Goal: Task Accomplishment & Management: Complete application form

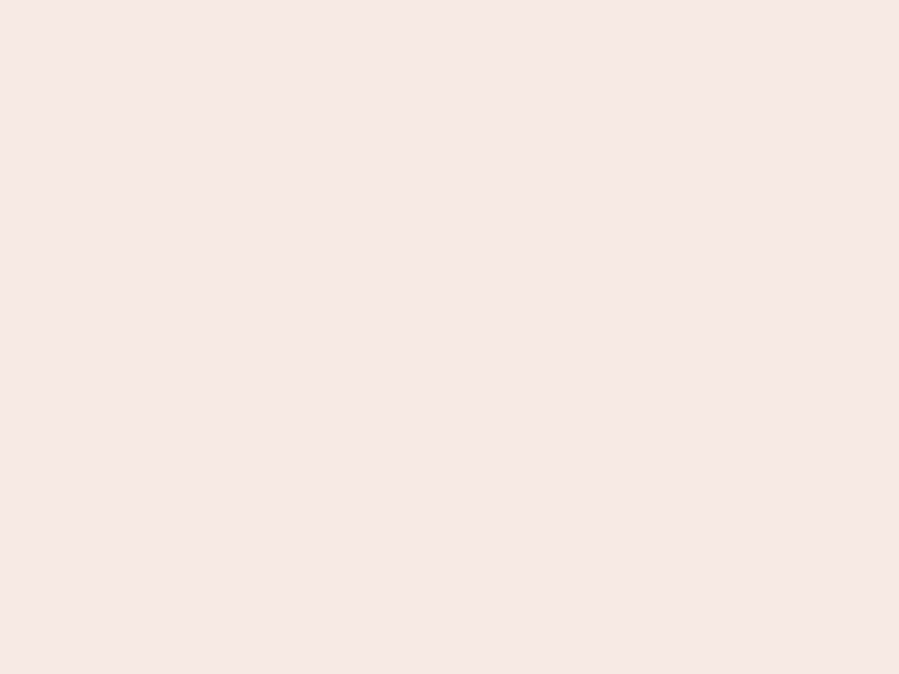
click at [450, 337] on nb-app "Almost there Thank you for registering for Newbook. Your account is under revie…" at bounding box center [449, 337] width 899 height 674
click at [450, 0] on nb-app "Almost there Thank you for registering for Newbook. Your account is under revie…" at bounding box center [449, 337] width 899 height 674
click at [481, 0] on nb-app "Almost there Thank you for registering for Newbook. Your account is under revie…" at bounding box center [449, 337] width 899 height 674
click at [450, 337] on nb-app "Almost there Thank you for registering for Newbook. Your account is under revie…" at bounding box center [449, 337] width 899 height 674
click at [450, 0] on nb-app "Almost there Thank you for registering for Newbook. Your account is under revie…" at bounding box center [449, 337] width 899 height 674
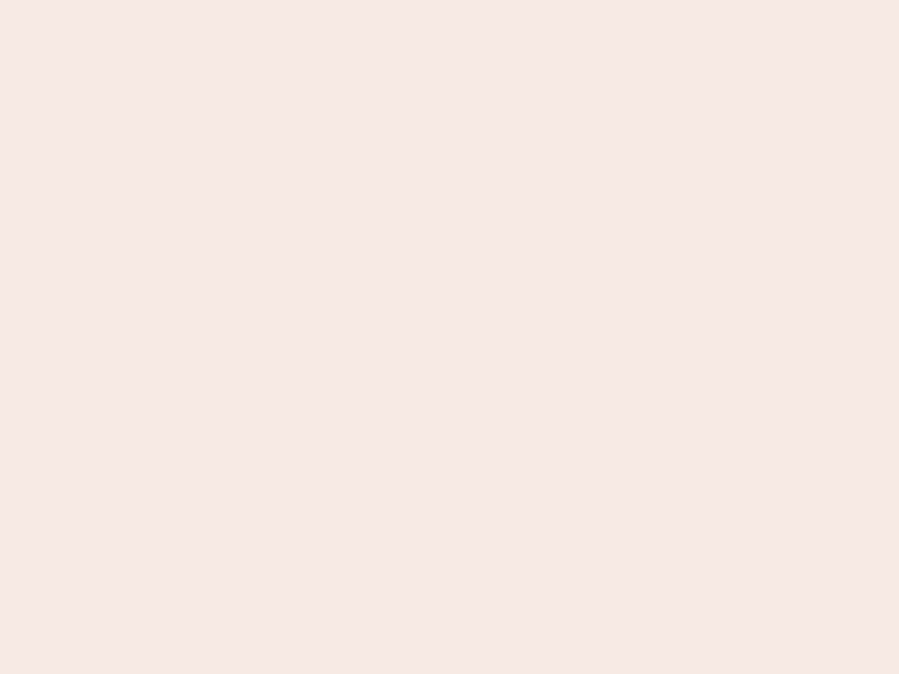
click at [314, 0] on nb-app "Almost there Thank you for registering for Newbook. Your account is under revie…" at bounding box center [449, 337] width 899 height 674
click at [450, 337] on nb-app "Almost there Thank you for registering for Newbook. Your account is under revie…" at bounding box center [449, 337] width 899 height 674
click at [450, 0] on nb-app "Almost there Thank you for registering for Newbook. Your account is under revie…" at bounding box center [449, 337] width 899 height 674
click at [314, 0] on nb-app "Almost there Thank you for registering for Newbook. Your account is under revie…" at bounding box center [449, 337] width 899 height 674
click at [450, 337] on nb-app "Almost there Thank you for registering for Newbook. Your account is under revie…" at bounding box center [449, 337] width 899 height 674
